Goal: Task Accomplishment & Management: Manage account settings

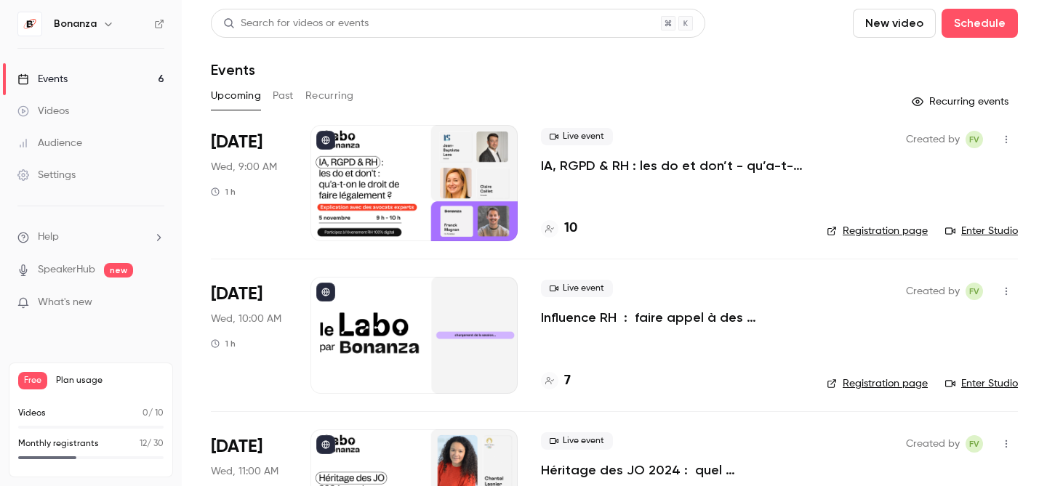
click at [643, 316] on p "Influence RH : faire appel à des influenceurs pour vos recrutements ?" at bounding box center [672, 317] width 262 height 17
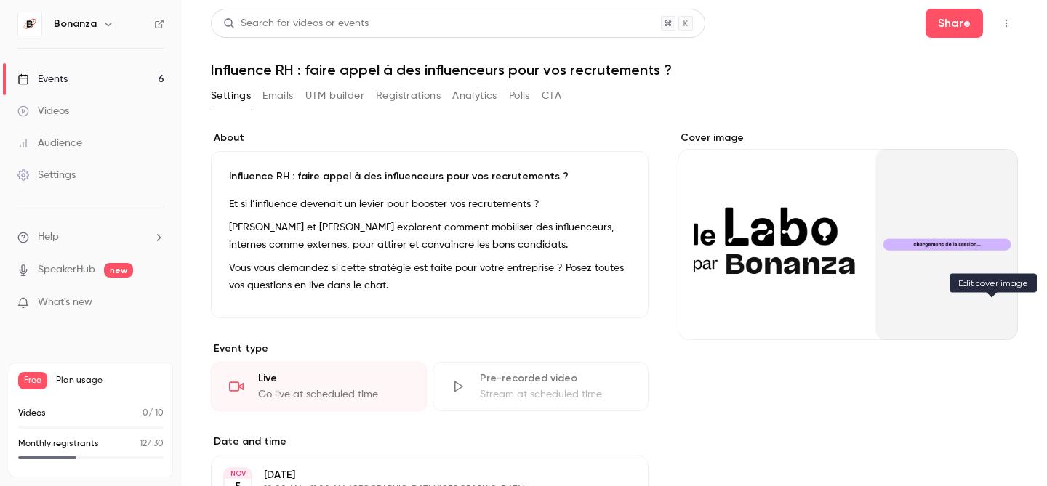
click at [991, 321] on button "Cover image" at bounding box center [991, 313] width 29 height 29
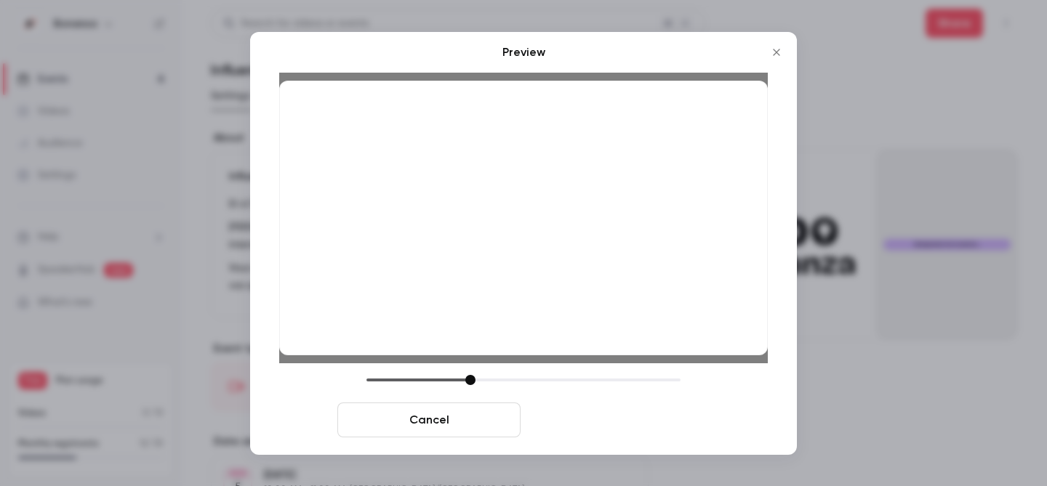
click at [640, 418] on button "Save cover" at bounding box center [617, 420] width 183 height 35
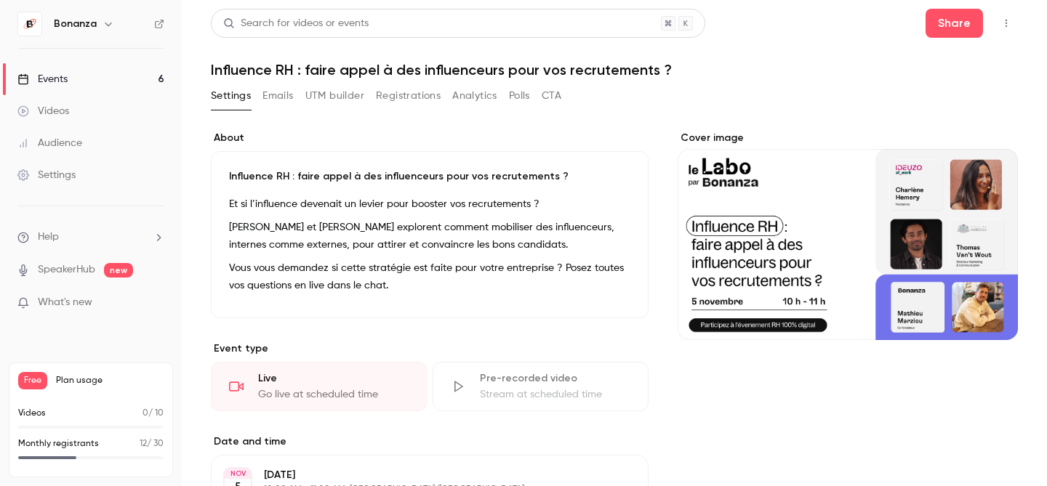
click at [68, 83] on div "Events" at bounding box center [42, 79] width 50 height 15
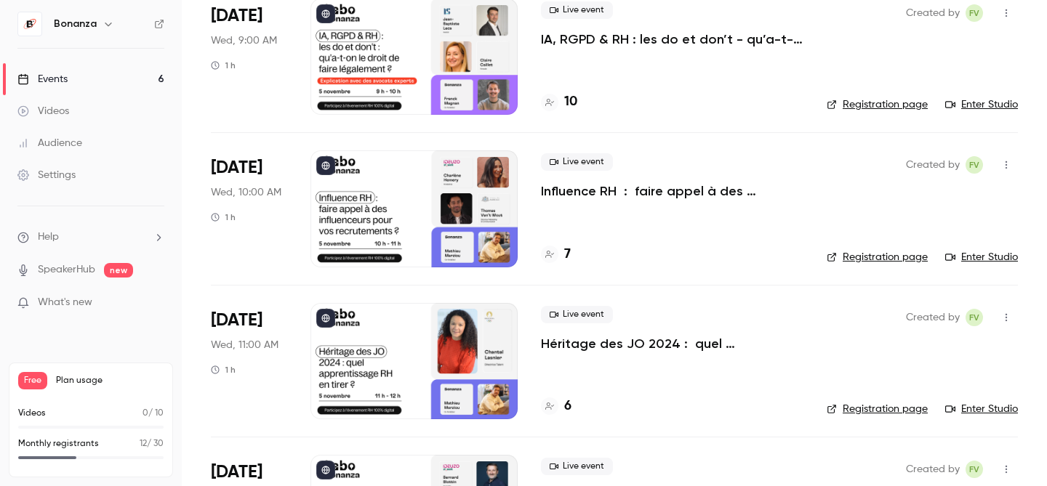
scroll to position [217, 0]
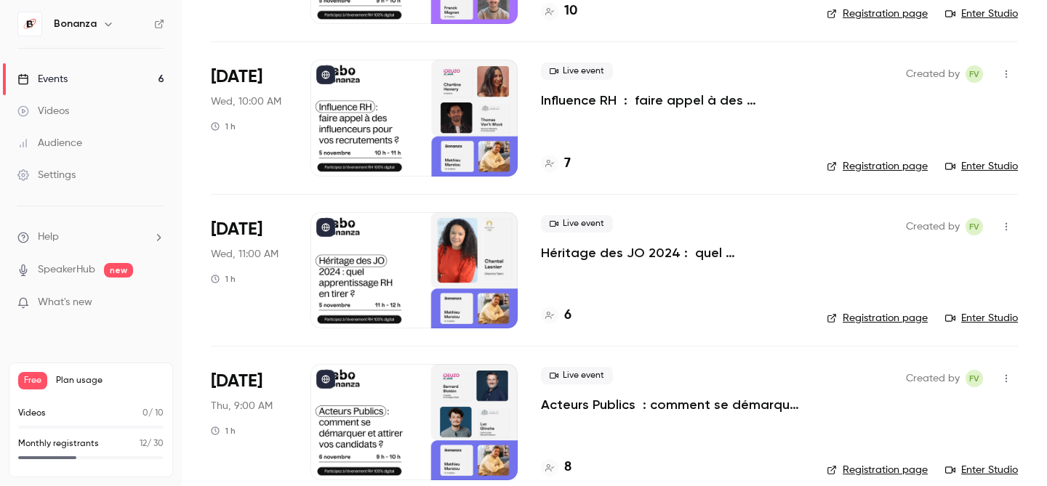
click at [456, 260] on div at bounding box center [413, 270] width 207 height 116
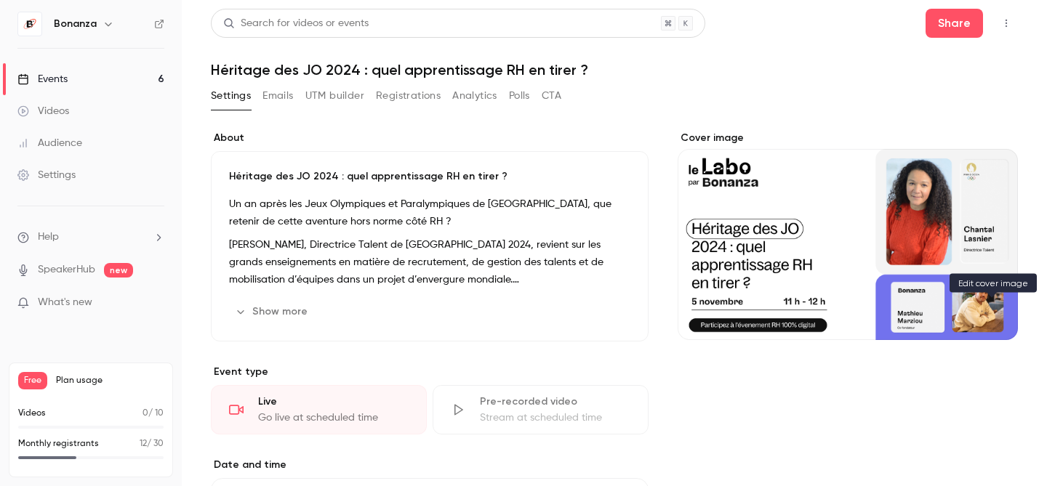
click at [982, 317] on button "Cover image" at bounding box center [991, 313] width 29 height 29
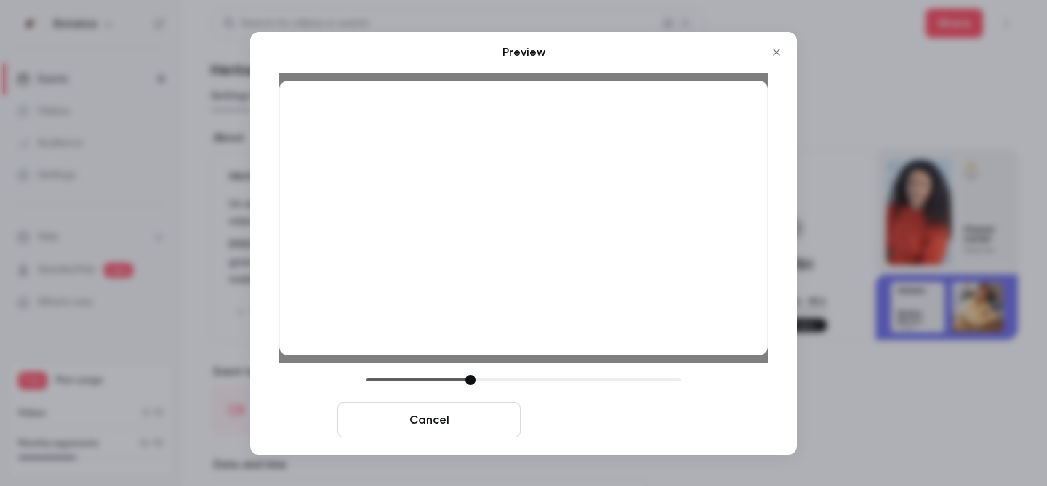
click at [670, 423] on button "Save cover" at bounding box center [617, 420] width 183 height 35
click at [590, 419] on button "Save cover" at bounding box center [617, 420] width 183 height 35
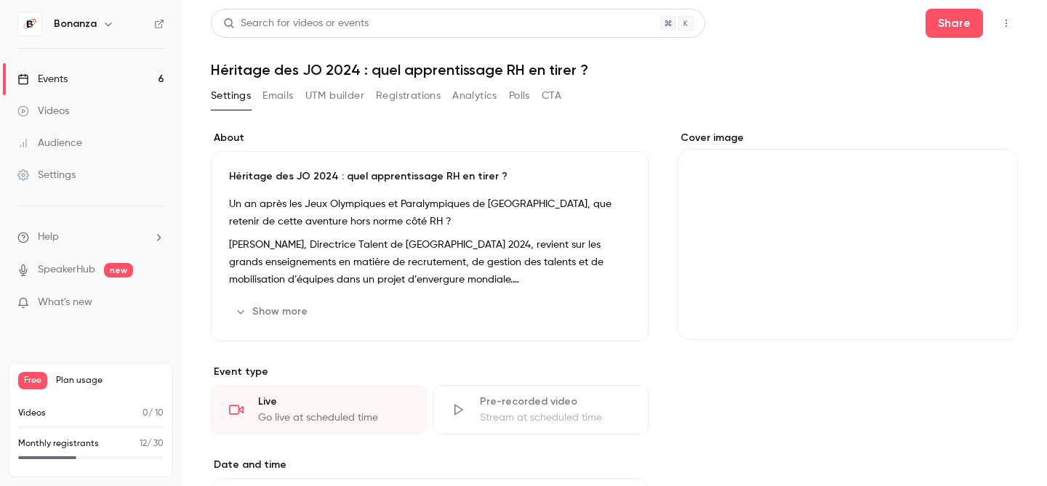
click at [72, 73] on link "Events 6" at bounding box center [91, 79] width 182 height 32
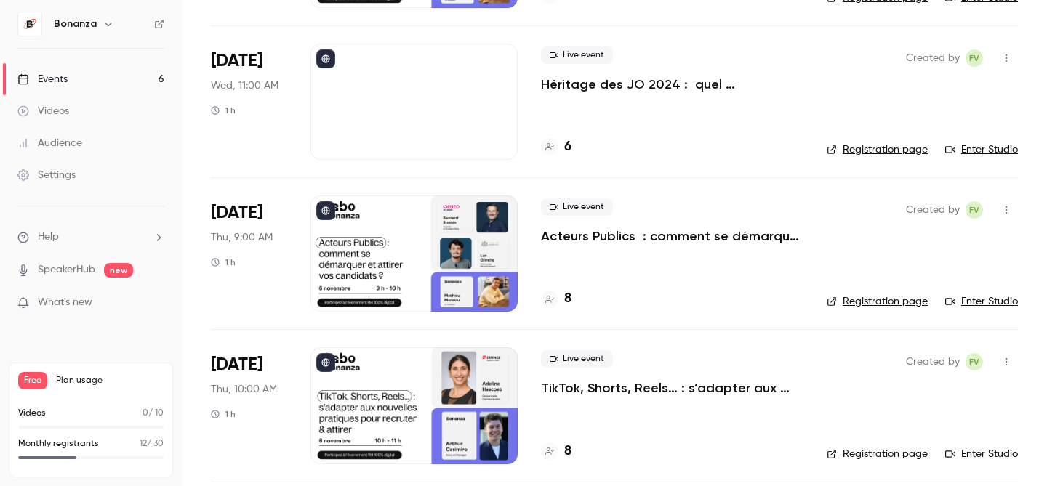
scroll to position [414, 0]
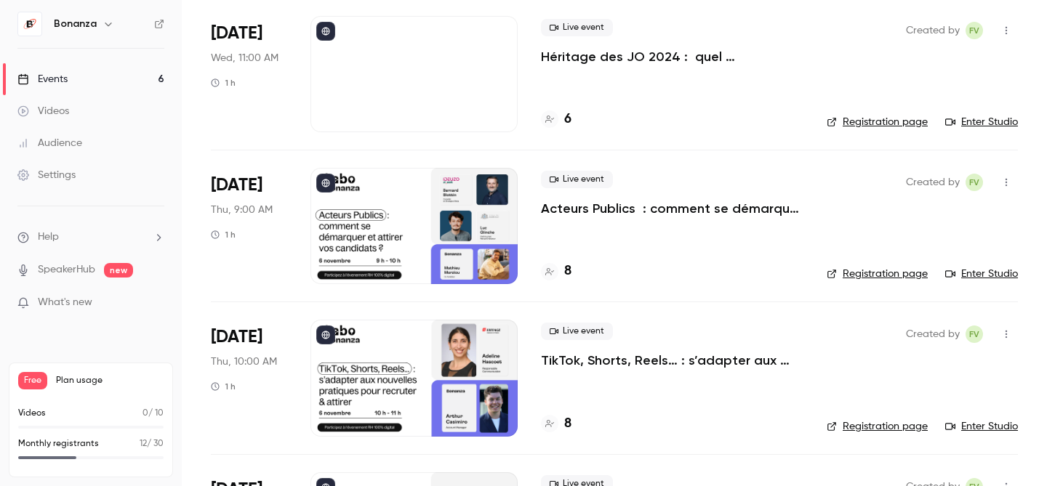
click at [487, 228] on div at bounding box center [413, 226] width 207 height 116
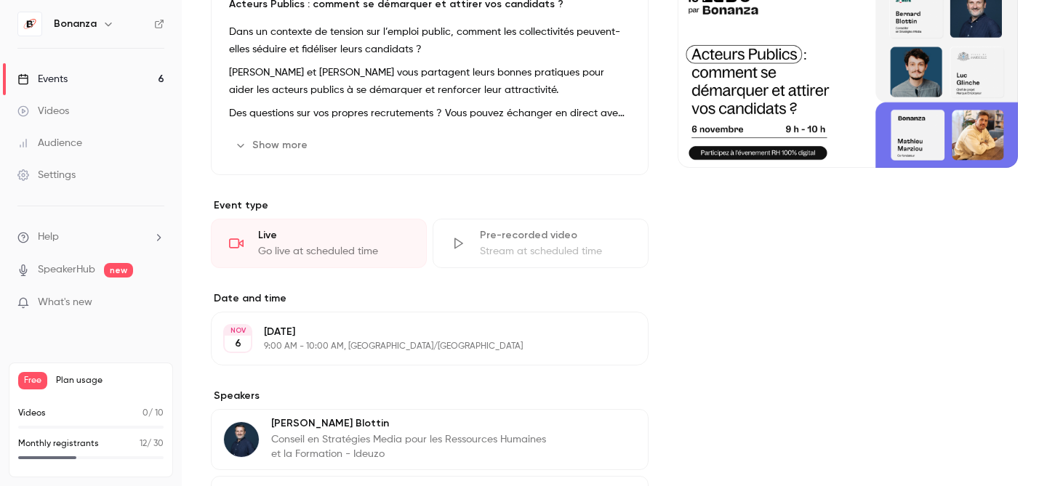
scroll to position [175, 0]
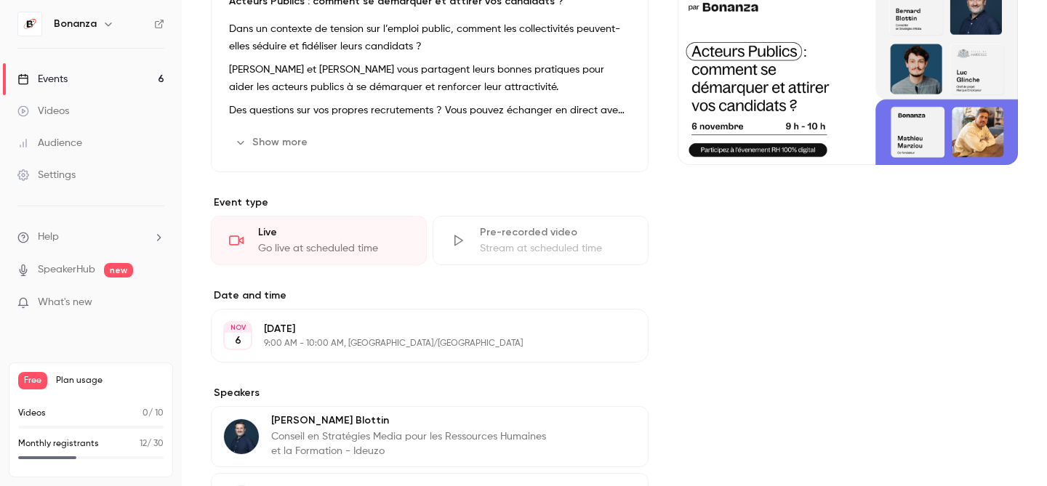
click at [995, 148] on button "Cover image" at bounding box center [991, 138] width 29 height 29
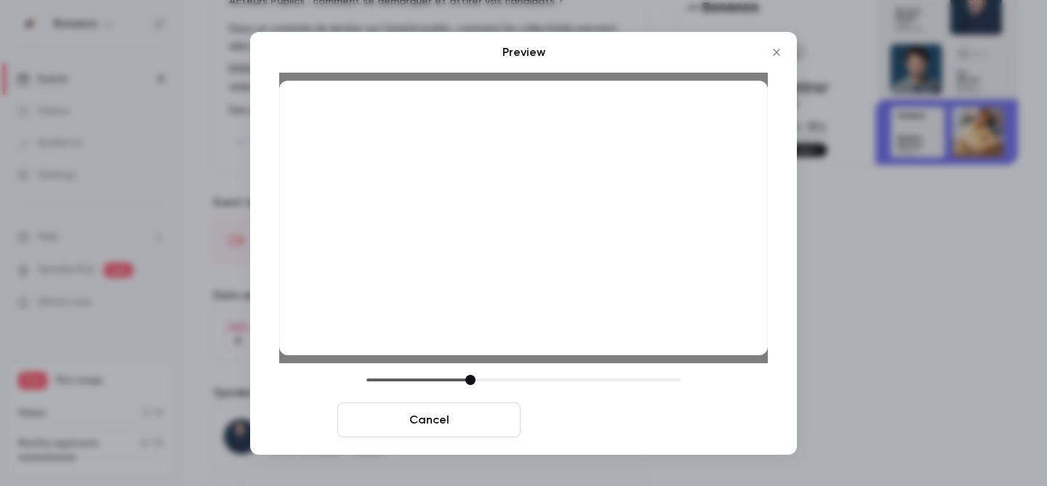
click at [632, 417] on button "Save cover" at bounding box center [617, 420] width 183 height 35
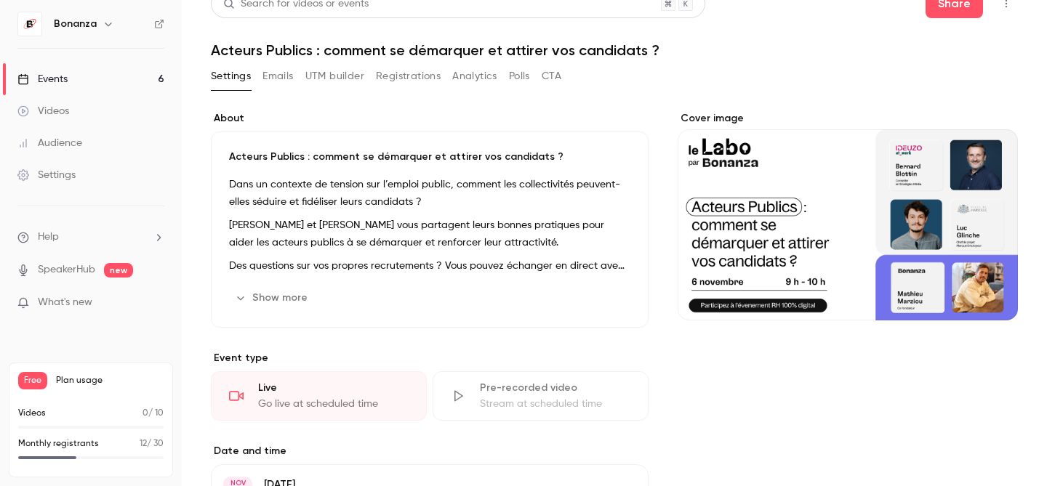
scroll to position [0, 0]
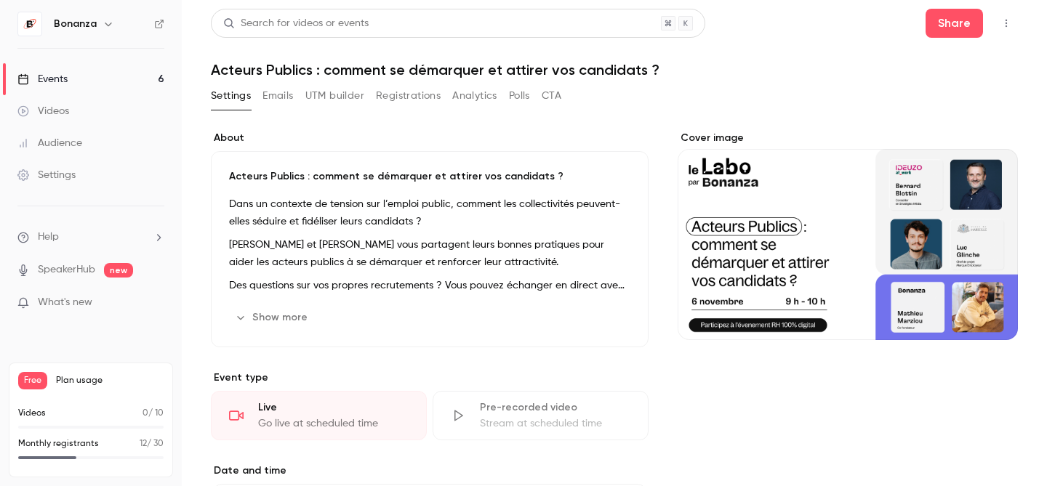
click at [115, 78] on link "Events 6" at bounding box center [91, 79] width 182 height 32
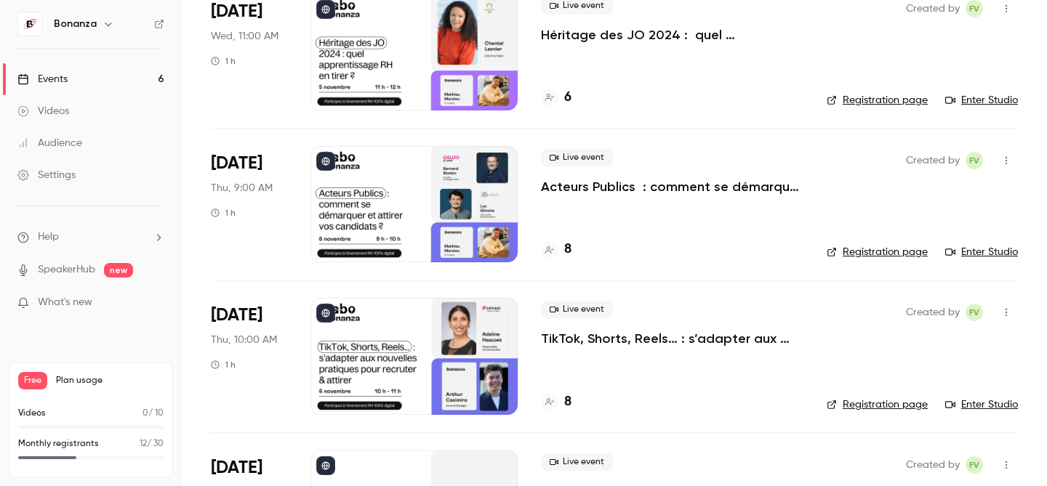
scroll to position [451, 0]
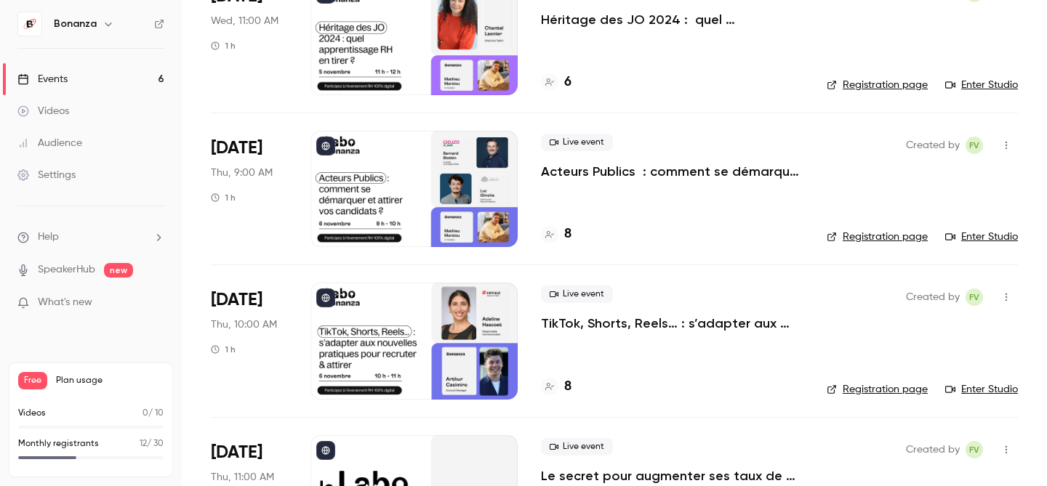
click at [468, 342] on div at bounding box center [413, 341] width 207 height 116
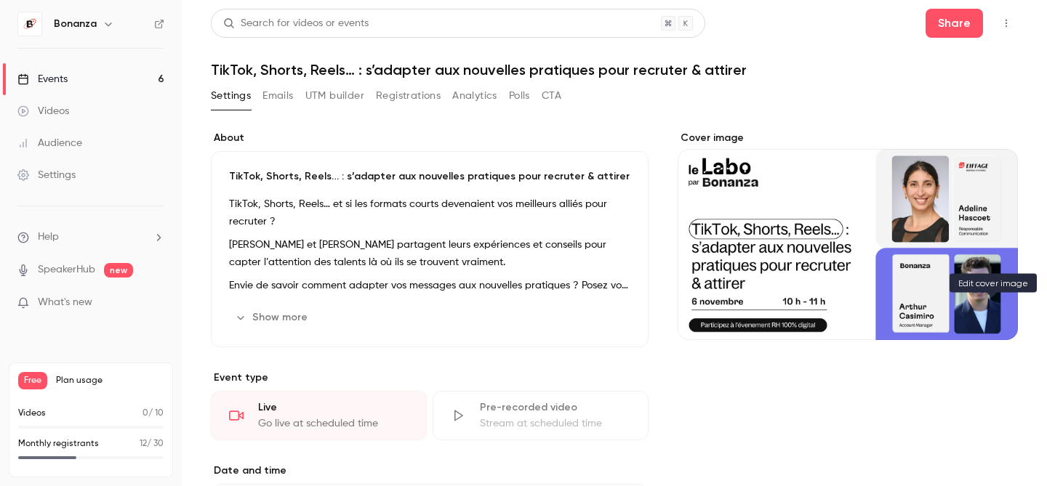
click at [999, 319] on icon "Cover image" at bounding box center [992, 314] width 16 height 12
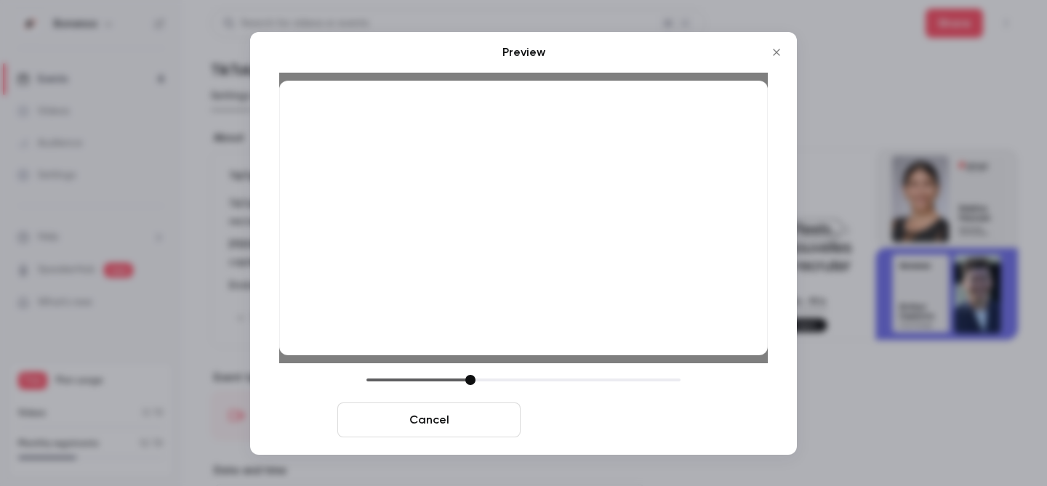
click at [606, 424] on button "Save cover" at bounding box center [617, 420] width 183 height 35
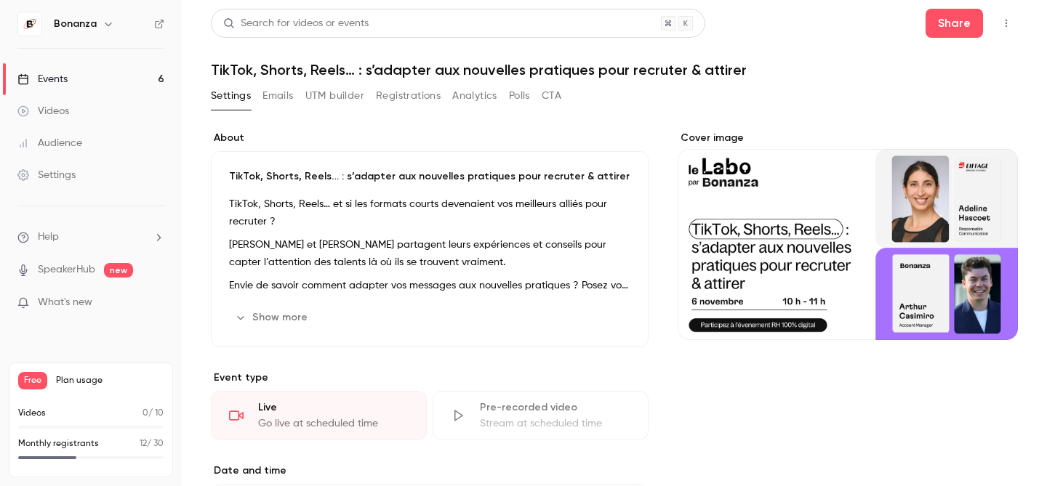
click at [102, 74] on link "Events 6" at bounding box center [91, 79] width 182 height 32
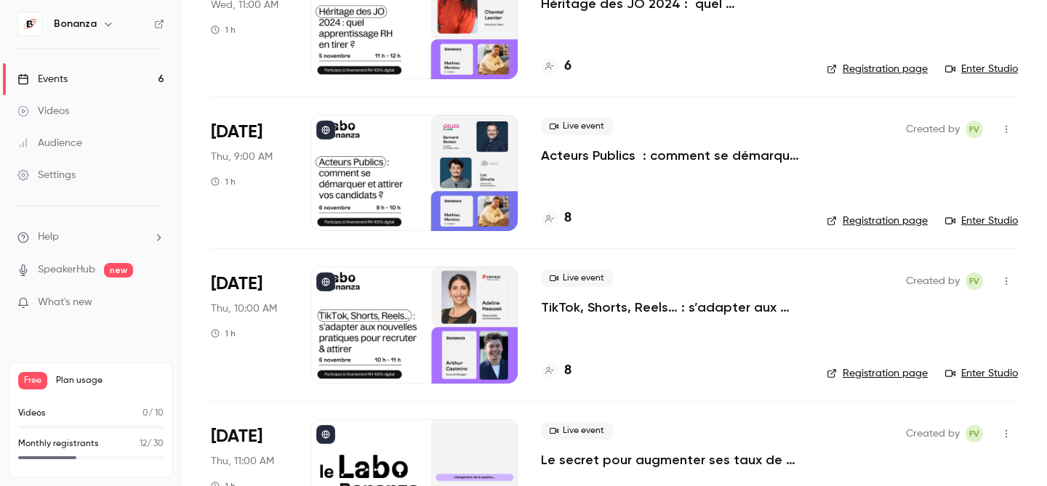
scroll to position [542, 0]
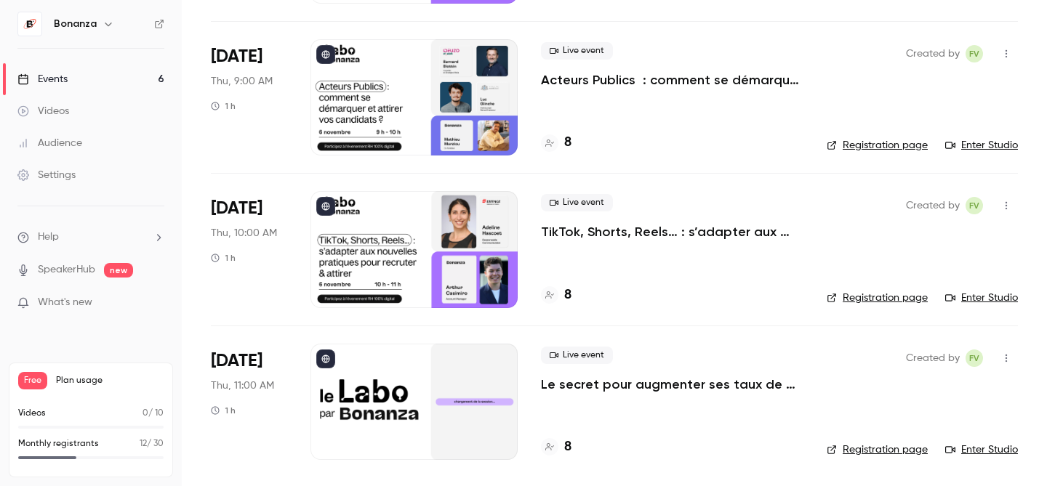
click at [400, 390] on div at bounding box center [413, 402] width 207 height 116
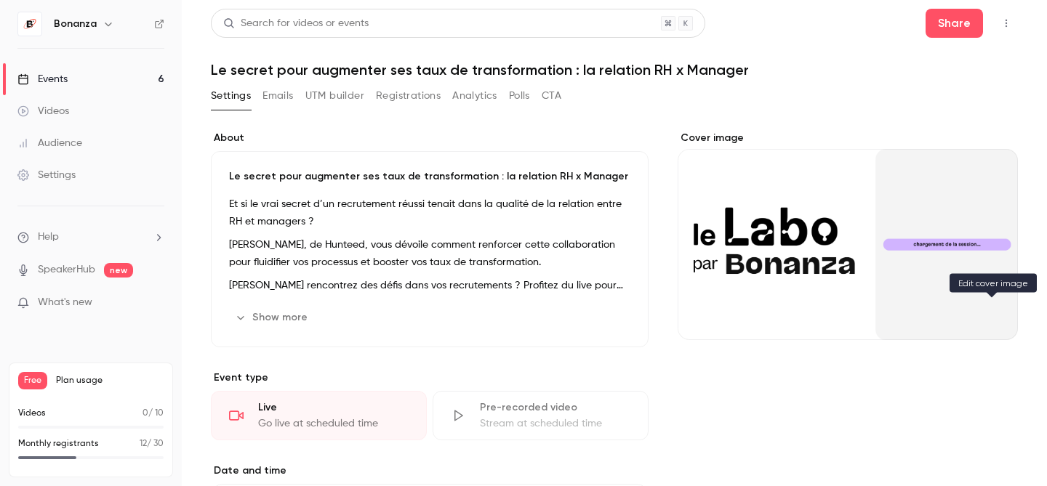
click at [988, 310] on icon "Cover image" at bounding box center [992, 314] width 16 height 12
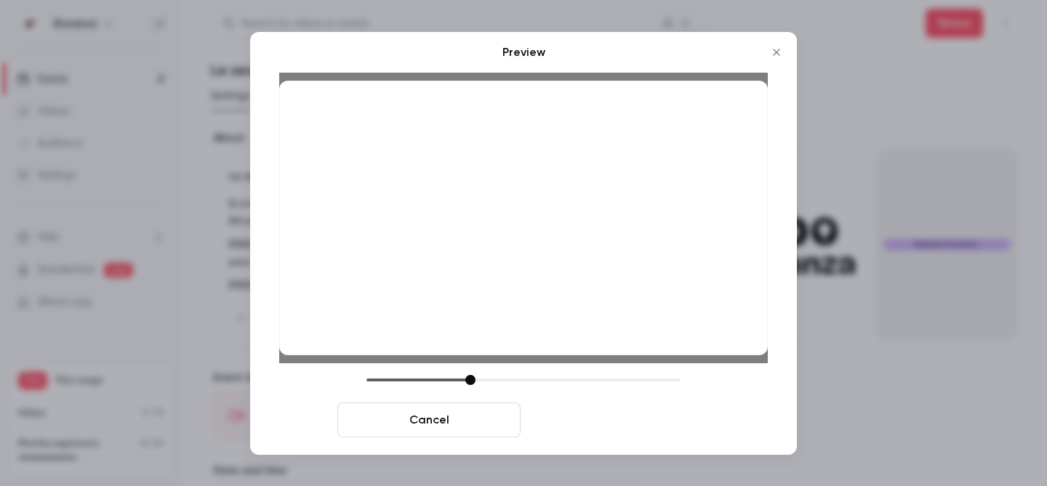
click at [614, 417] on button "Save cover" at bounding box center [617, 420] width 183 height 35
click at [619, 424] on button "Save cover" at bounding box center [617, 420] width 183 height 35
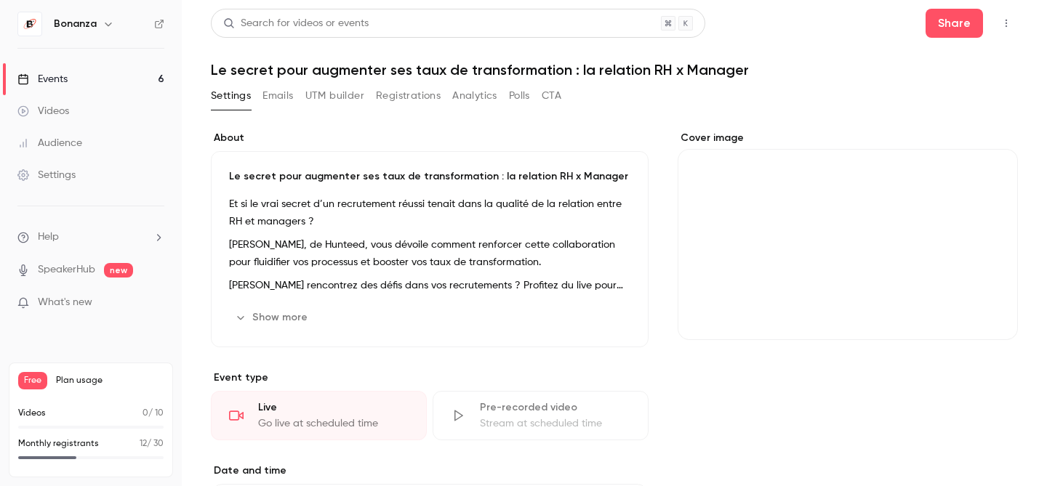
click at [108, 76] on link "Events 6" at bounding box center [91, 79] width 182 height 32
